Goal: Use online tool/utility: Utilize a website feature to perform a specific function

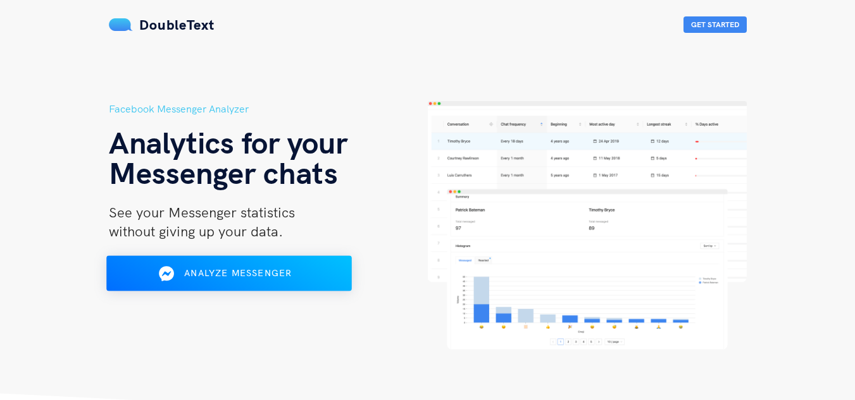
click at [241, 269] on span "Analyze Messenger" at bounding box center [238, 273] width 108 height 11
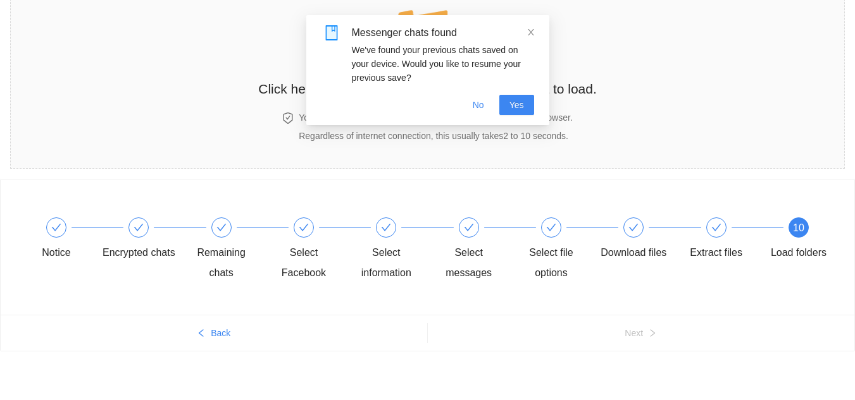
scroll to position [77, 0]
click at [533, 28] on icon "close" at bounding box center [530, 32] width 9 height 9
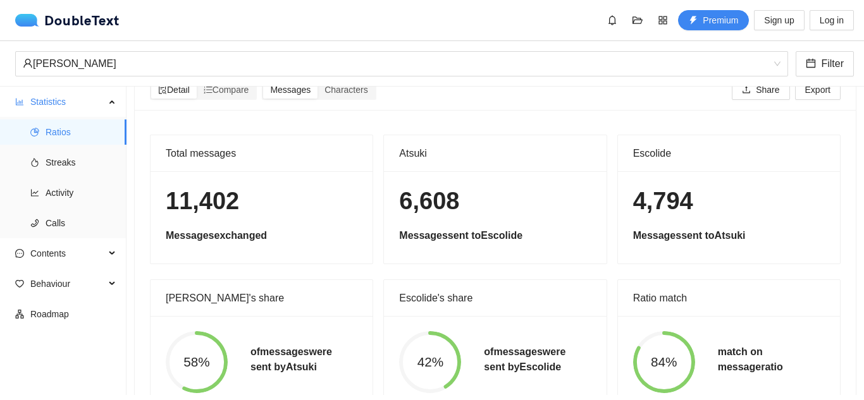
scroll to position [0, 0]
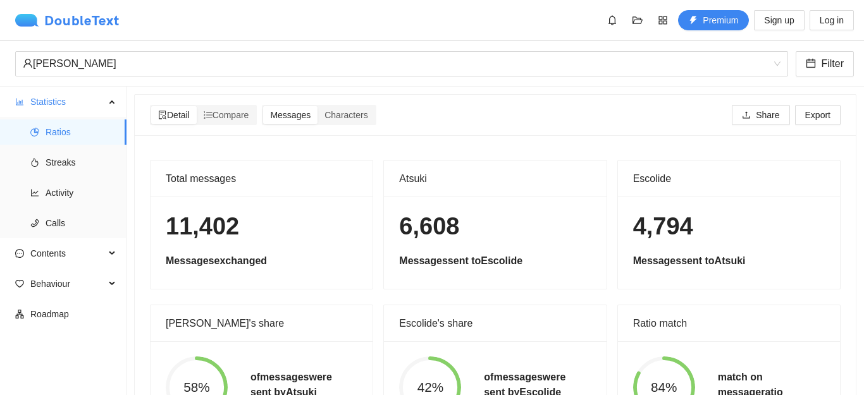
click at [99, 19] on div "DoubleText" at bounding box center [67, 20] width 104 height 13
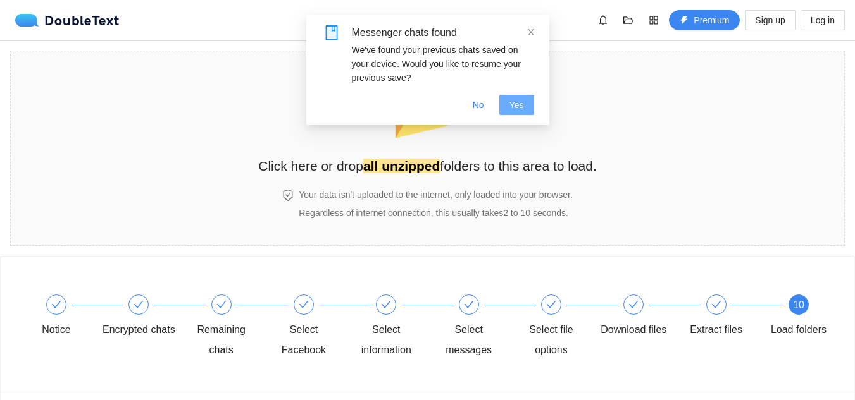
click at [516, 106] on span "Yes" at bounding box center [516, 105] width 15 height 14
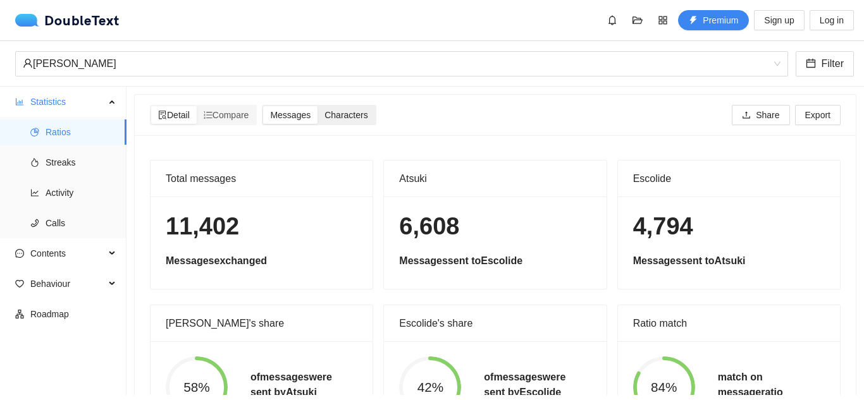
click at [368, 116] on span "Characters" at bounding box center [346, 115] width 43 height 10
click at [318, 106] on input "Characters" at bounding box center [318, 106] width 0 height 0
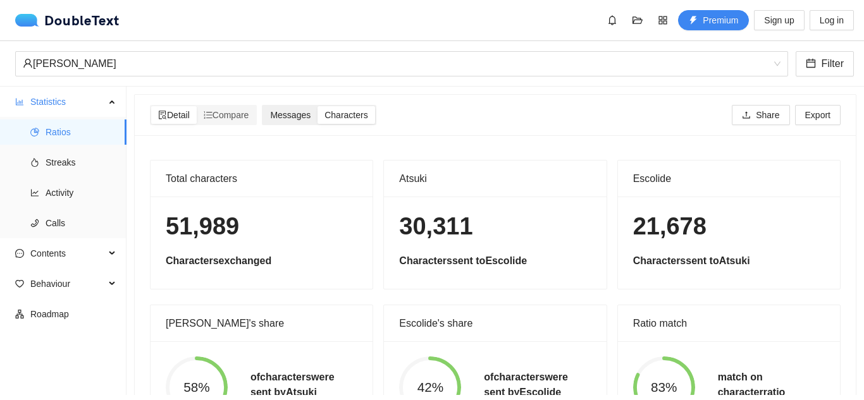
click at [306, 121] on div "Messages" at bounding box center [290, 115] width 54 height 18
click at [263, 106] on input "Messages" at bounding box center [263, 106] width 0 height 0
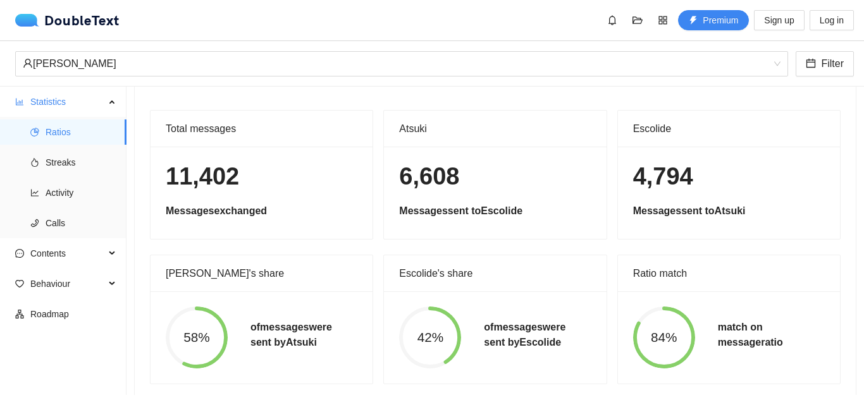
scroll to position [72, 0]
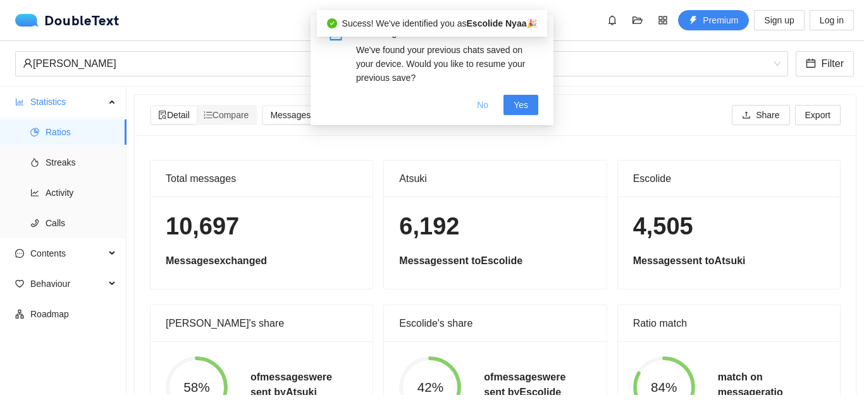
click at [485, 109] on span "No" at bounding box center [482, 105] width 11 height 14
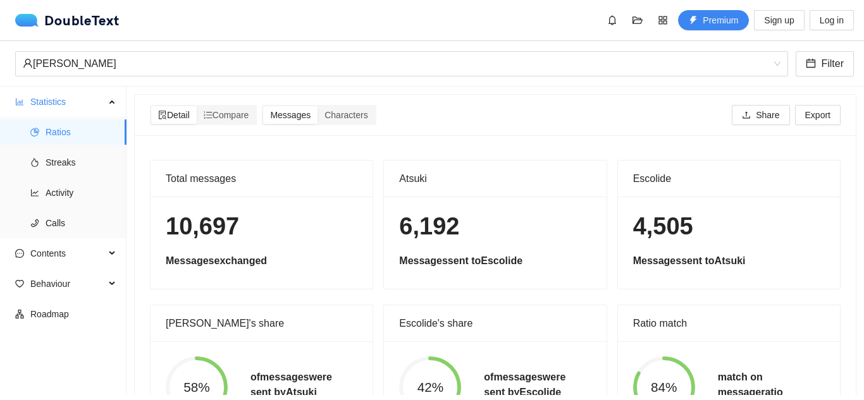
click at [191, 302] on div "Total messages 10,697 Messages exchanged Atsuki 6,192 Messages sent to Escolide…" at bounding box center [495, 297] width 701 height 275
click at [341, 112] on span "Characters" at bounding box center [346, 115] width 43 height 10
click at [318, 106] on input "Characters" at bounding box center [318, 106] width 0 height 0
